Goal: Task Accomplishment & Management: Complete application form

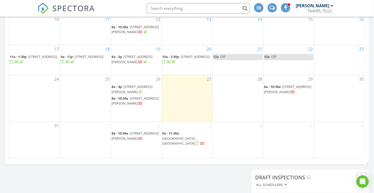
scroll to position [362, 0]
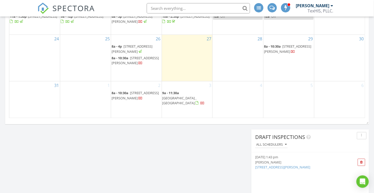
click at [237, 65] on div "28" at bounding box center [238, 58] width 51 height 46
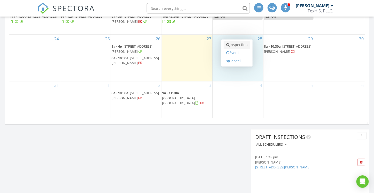
click at [244, 44] on link "Inspection" at bounding box center [237, 45] width 27 height 8
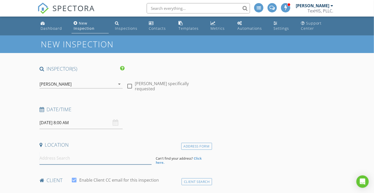
click at [54, 159] on input at bounding box center [96, 158] width 112 height 13
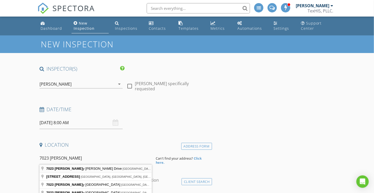
type input "7023 Holly Dale Drive, San Antonio, TX, USA"
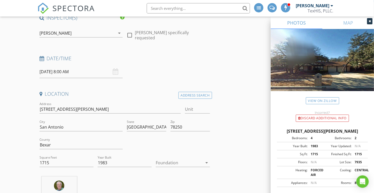
scroll to position [52, 0]
click at [170, 161] on div at bounding box center [179, 162] width 47 height 8
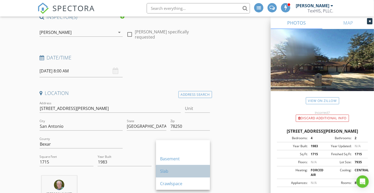
click at [169, 171] on div "Slab" at bounding box center [183, 171] width 46 height 6
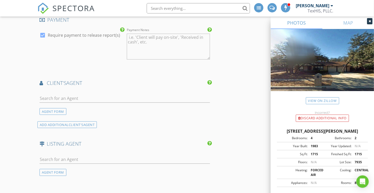
scroll to position [620, 0]
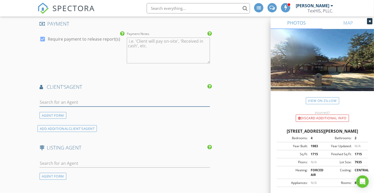
click at [74, 99] on input "text" at bounding box center [125, 102] width 170 height 9
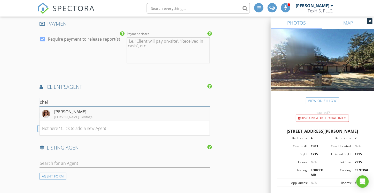
type input "chel"
click at [72, 115] on div "[PERSON_NAME] Heritage" at bounding box center [73, 117] width 38 height 4
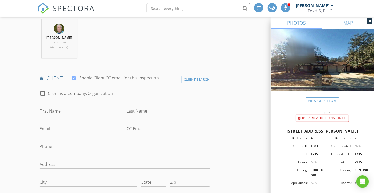
scroll to position [207, 0]
click at [63, 112] on input "First Name" at bounding box center [81, 112] width 83 height 9
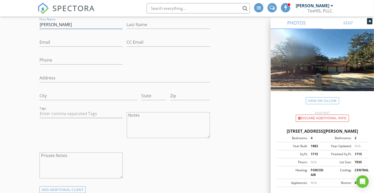
scroll to position [258, 0]
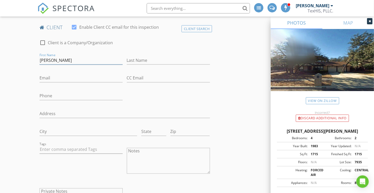
type input "[PERSON_NAME]"
click at [59, 93] on input "Phone" at bounding box center [81, 96] width 83 height 9
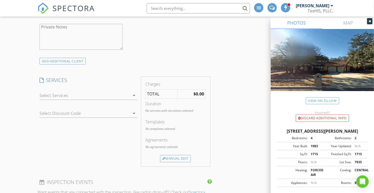
scroll to position [439, 0]
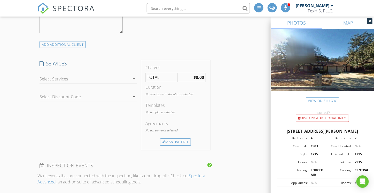
type input "[PHONE_NUMBER]"
click at [57, 79] on div at bounding box center [85, 79] width 90 height 8
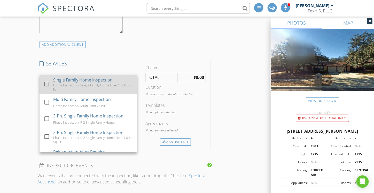
click at [48, 81] on div at bounding box center [46, 84] width 9 height 9
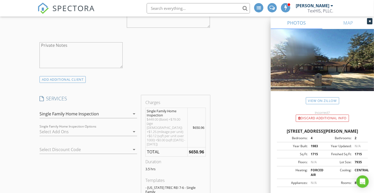
scroll to position [387, 0]
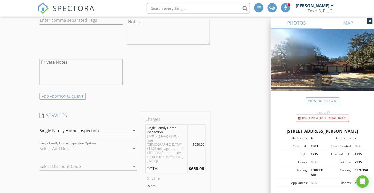
click at [65, 166] on div at bounding box center [81, 166] width 83 height 8
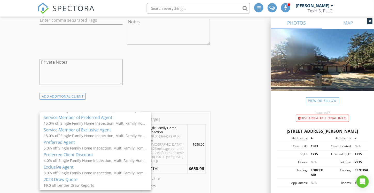
scroll to position [129, 0]
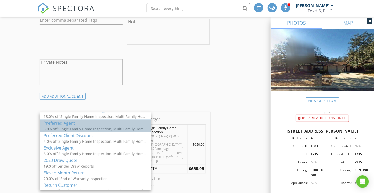
click at [59, 128] on div "5.0% off Single Family Home Inspection, Multi Family Home Inspection, 3-Ph. Sin…" at bounding box center [95, 128] width 103 height 5
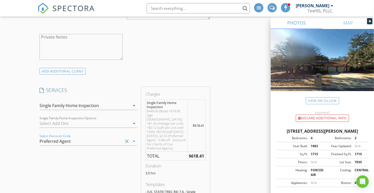
scroll to position [413, 0]
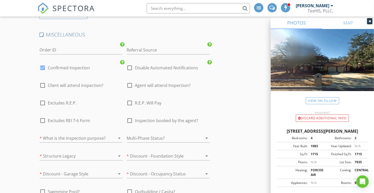
scroll to position [1007, 0]
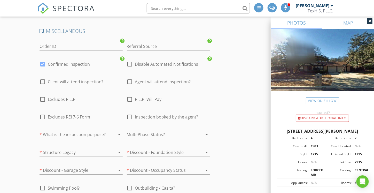
click at [62, 130] on div at bounding box center [74, 134] width 69 height 8
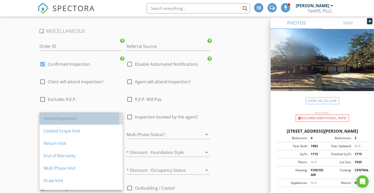
click at [56, 118] on div "Home Inspection" at bounding box center [81, 118] width 75 height 6
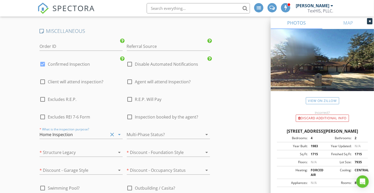
click at [50, 148] on div at bounding box center [74, 152] width 69 height 8
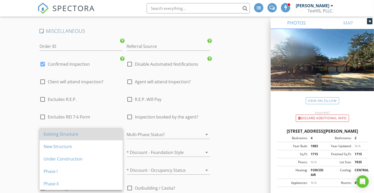
click at [52, 132] on div "Existing Structure" at bounding box center [81, 134] width 75 height 6
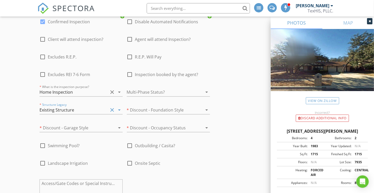
scroll to position [1059, 0]
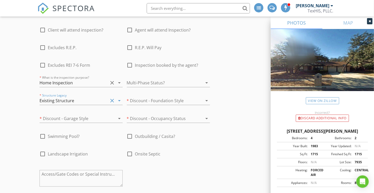
click at [58, 114] on div at bounding box center [74, 118] width 69 height 8
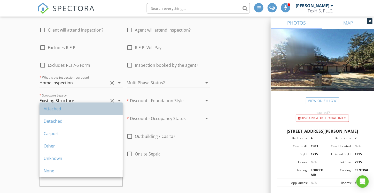
click at [58, 108] on div "Attached" at bounding box center [81, 108] width 75 height 6
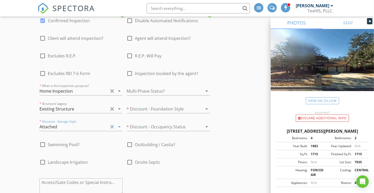
scroll to position [1063, 0]
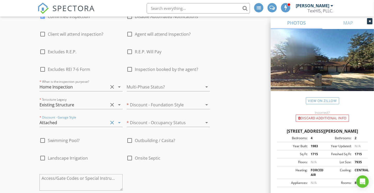
click at [138, 83] on div at bounding box center [161, 87] width 69 height 8
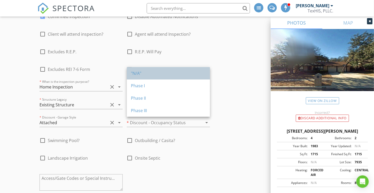
click at [135, 74] on div ""N/A"" at bounding box center [168, 73] width 75 height 6
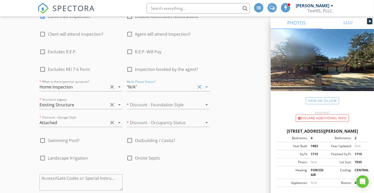
click at [148, 100] on div at bounding box center [161, 104] width 69 height 8
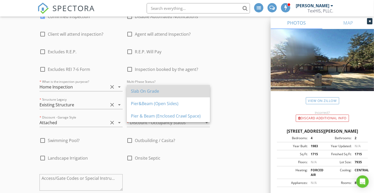
click at [149, 90] on div "Slab On Grade" at bounding box center [168, 91] width 75 height 6
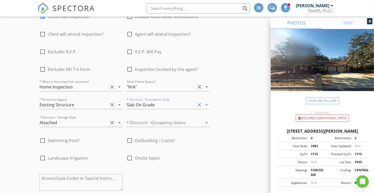
scroll to position [1075, 0]
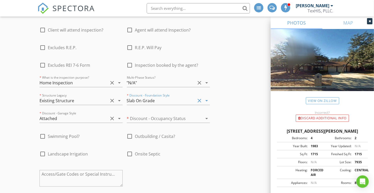
click at [146, 114] on div at bounding box center [161, 118] width 69 height 8
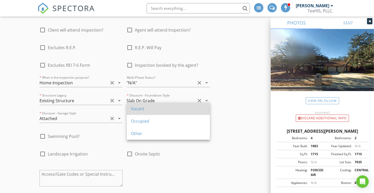
click at [135, 108] on div "Vacant" at bounding box center [168, 108] width 75 height 6
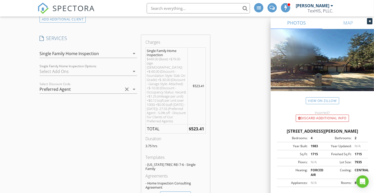
scroll to position [464, 0]
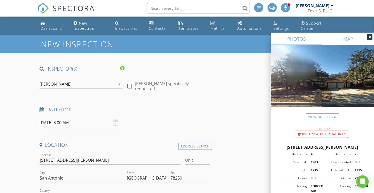
scroll to position [52, 0]
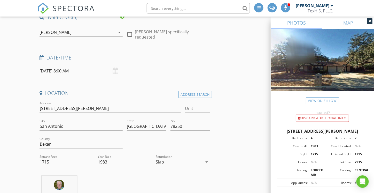
click at [51, 70] on input "08/28/2025 8:00 AM" at bounding box center [81, 71] width 83 height 13
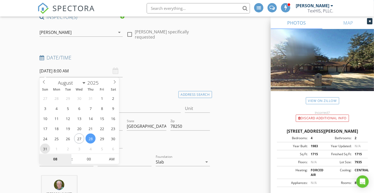
type input "08/31/2025 8:00 AM"
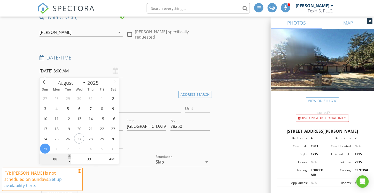
type input "09"
type input "08/31/2025 9:00 AM"
click at [69, 155] on span at bounding box center [70, 156] width 4 height 5
type input "10"
type input "08/31/2025 10:00 AM"
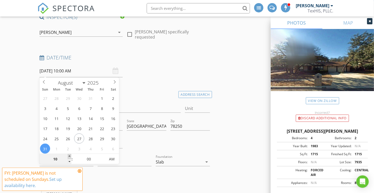
click at [69, 155] on span at bounding box center [70, 156] width 4 height 5
type input "11"
type input "08/31/2025 11:00 AM"
click at [69, 155] on span at bounding box center [70, 156] width 4 height 5
type input "12"
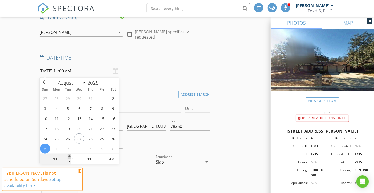
type input "08/31/2025 12:00 PM"
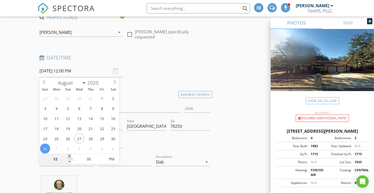
click at [69, 155] on span at bounding box center [70, 156] width 4 height 5
type input "01"
type input "[DATE] 1:00 PM"
click at [69, 155] on span at bounding box center [70, 156] width 4 height 5
type input "02"
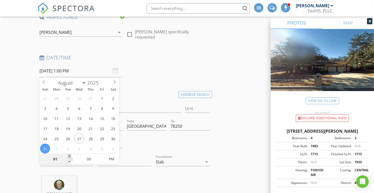
type input "[DATE] 2:00 PM"
click at [69, 155] on span at bounding box center [70, 156] width 4 height 5
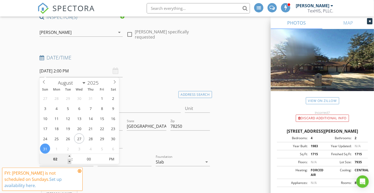
type input "01"
type input "[DATE] 1:00 PM"
click at [68, 160] on span at bounding box center [70, 161] width 4 height 5
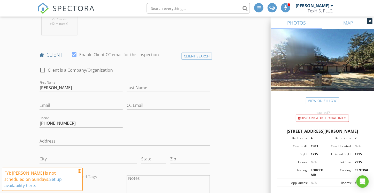
scroll to position [232, 0]
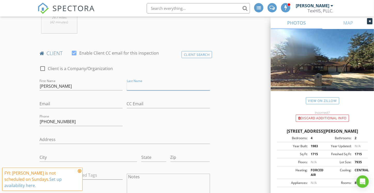
click at [154, 84] on input "Last Name" at bounding box center [168, 86] width 83 height 9
type input "[PERSON_NAME]"
click at [91, 103] on input "Email" at bounding box center [81, 104] width 83 height 9
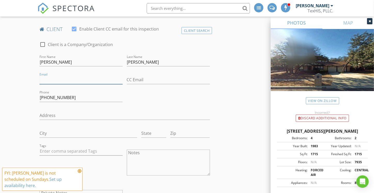
scroll to position [258, 0]
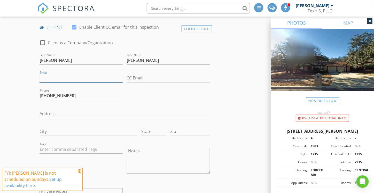
click at [44, 76] on input "Email" at bounding box center [81, 78] width 83 height 9
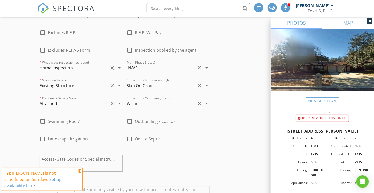
scroll to position [1110, 0]
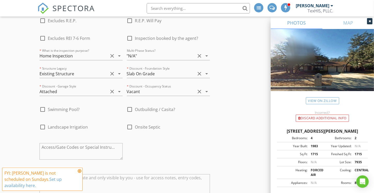
type input "[EMAIL_ADDRESS][DOMAIN_NAME]"
click at [80, 173] on icon at bounding box center [80, 171] width 4 height 4
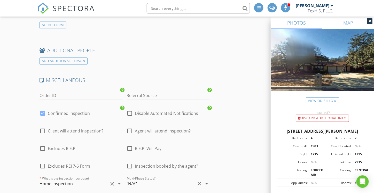
scroll to position [981, 0]
click at [41, 128] on div at bounding box center [42, 132] width 9 height 9
checkbox input "true"
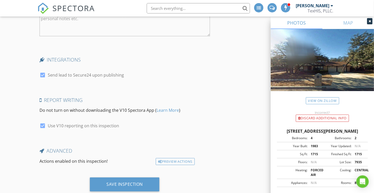
scroll to position [1276, 0]
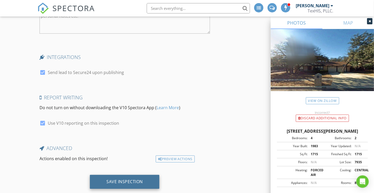
click at [121, 175] on div "Save Inspection" at bounding box center [124, 182] width 69 height 14
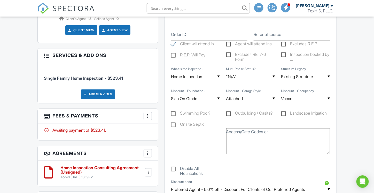
scroll to position [284, 0]
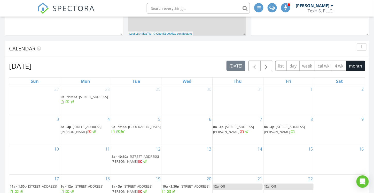
scroll to position [207, 0]
